Goal: Information Seeking & Learning: Compare options

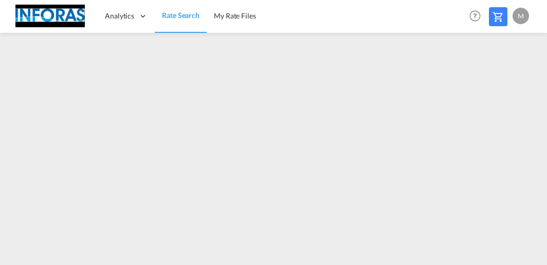
click at [358, 17] on div "Analytics Reports Rate Search My Rate Files Help Resources Product Release M My…" at bounding box center [273, 16] width 516 height 32
